Goal: Subscribe to service/newsletter

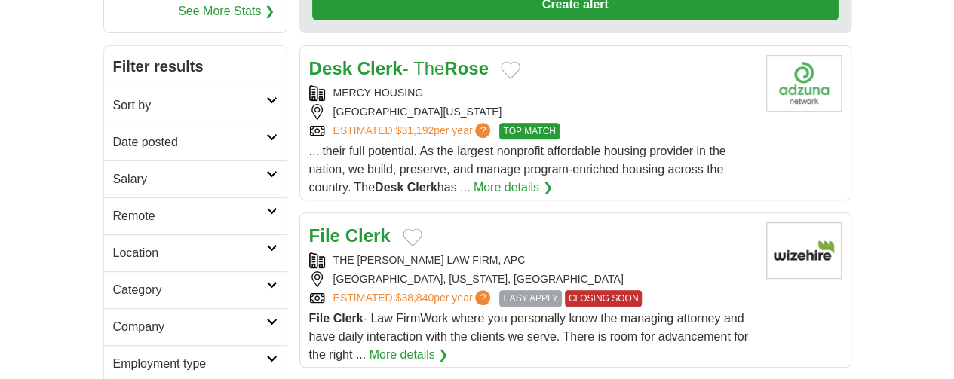
scroll to position [226, 0]
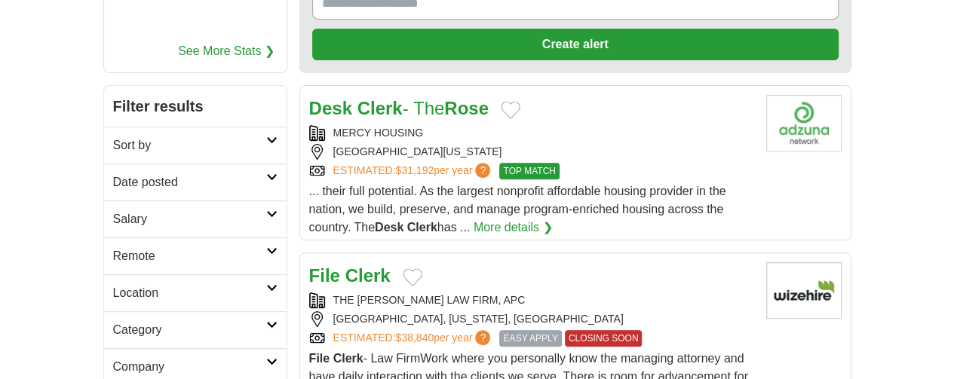
click at [499, 163] on span "TOP MATCH" at bounding box center [529, 171] width 60 height 17
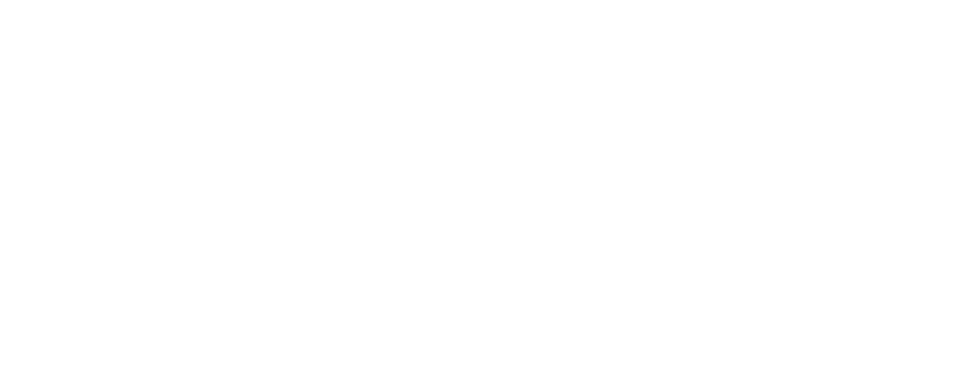
scroll to position [2940, 0]
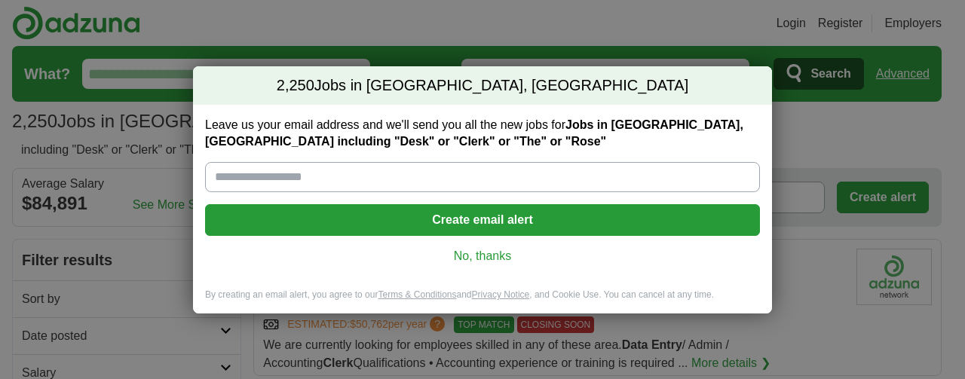
click at [414, 168] on input "Leave us your email address and we'll send you all the new jobs for Jobs in [GE…" at bounding box center [482, 177] width 555 height 30
type input "**********"
click at [479, 224] on button "Create email alert" at bounding box center [482, 220] width 555 height 32
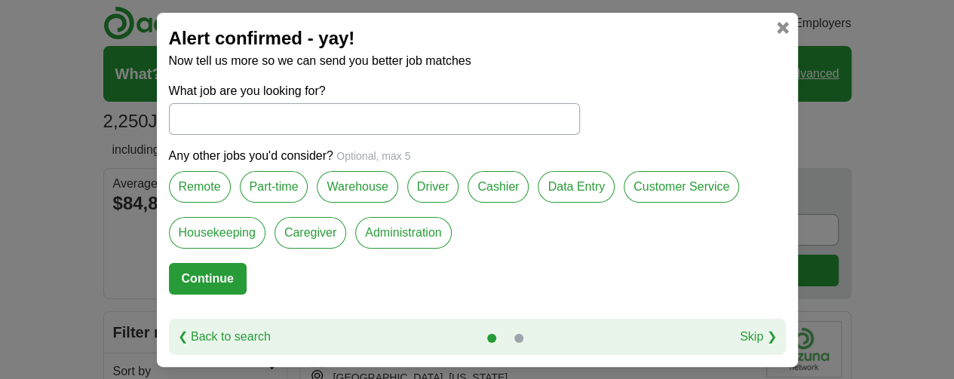
click at [663, 198] on label "Customer Service" at bounding box center [680, 187] width 115 height 32
click at [565, 184] on label "Data Entry" at bounding box center [575, 187] width 77 height 32
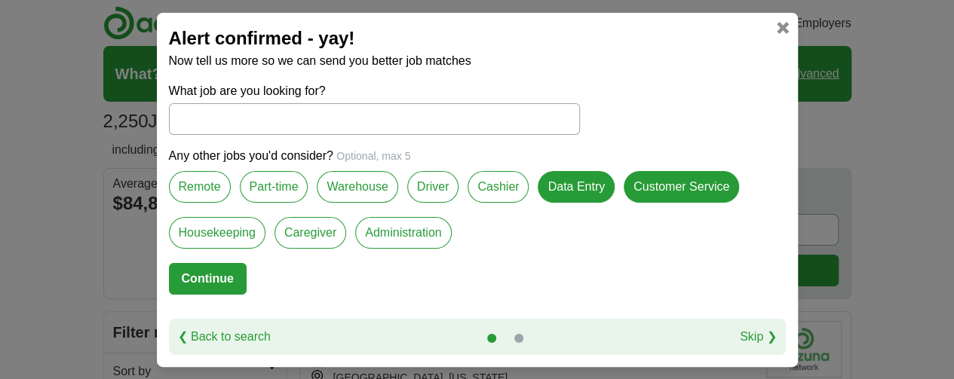
click at [487, 189] on label "Cashier" at bounding box center [497, 187] width 61 height 32
click at [293, 192] on label "Part-time" at bounding box center [274, 187] width 69 height 32
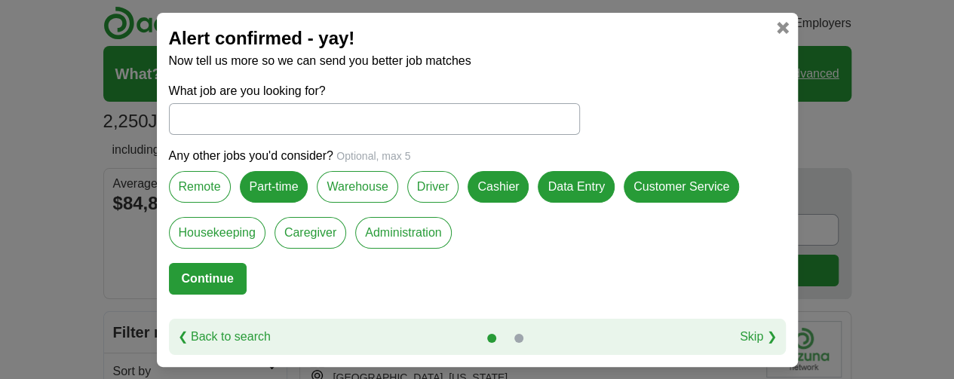
click at [395, 241] on label "Administration" at bounding box center [403, 233] width 96 height 32
click at [306, 124] on input "What job are you looking for?" at bounding box center [374, 119] width 411 height 32
type input "**********"
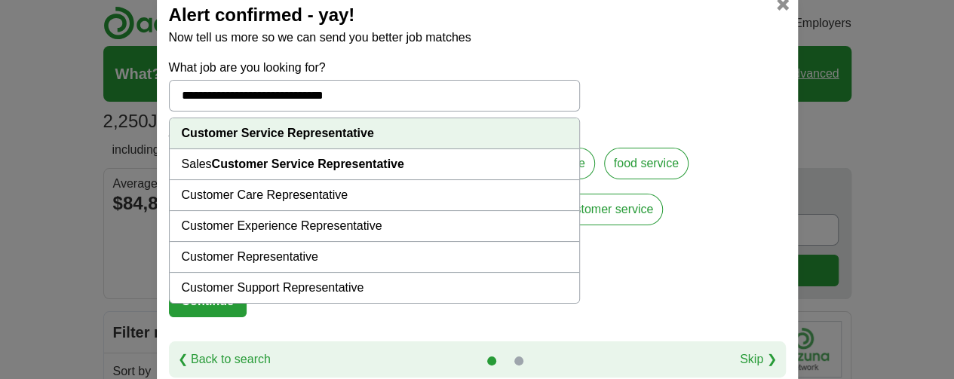
click at [701, 77] on form "**********" at bounding box center [477, 200] width 617 height 283
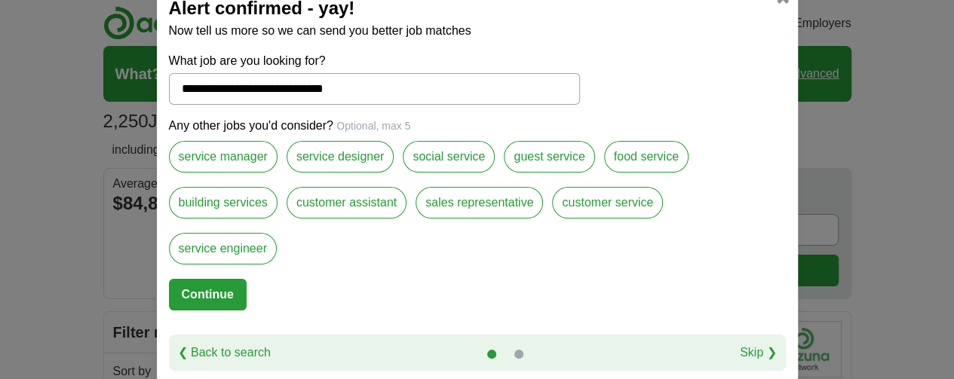
scroll to position [9, 0]
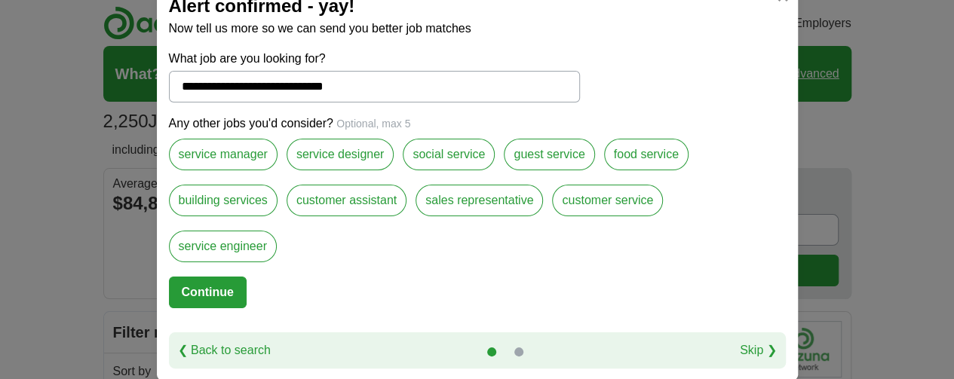
click at [204, 293] on button "Continue" at bounding box center [208, 293] width 78 height 32
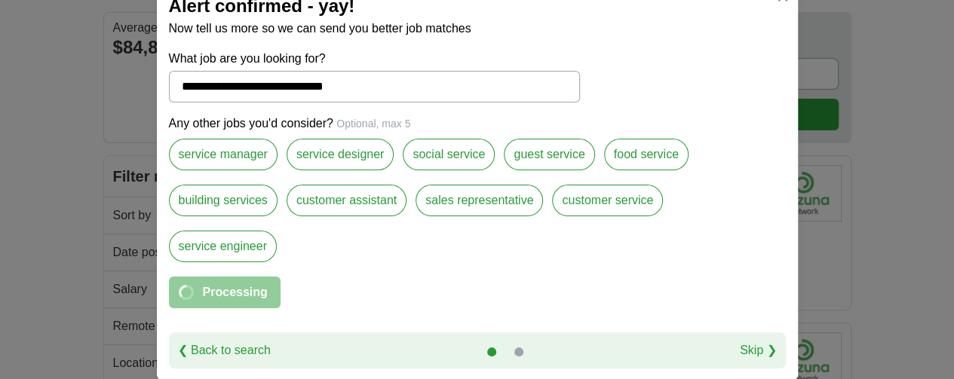
scroll to position [226, 0]
